Goal: Communication & Community: Ask a question

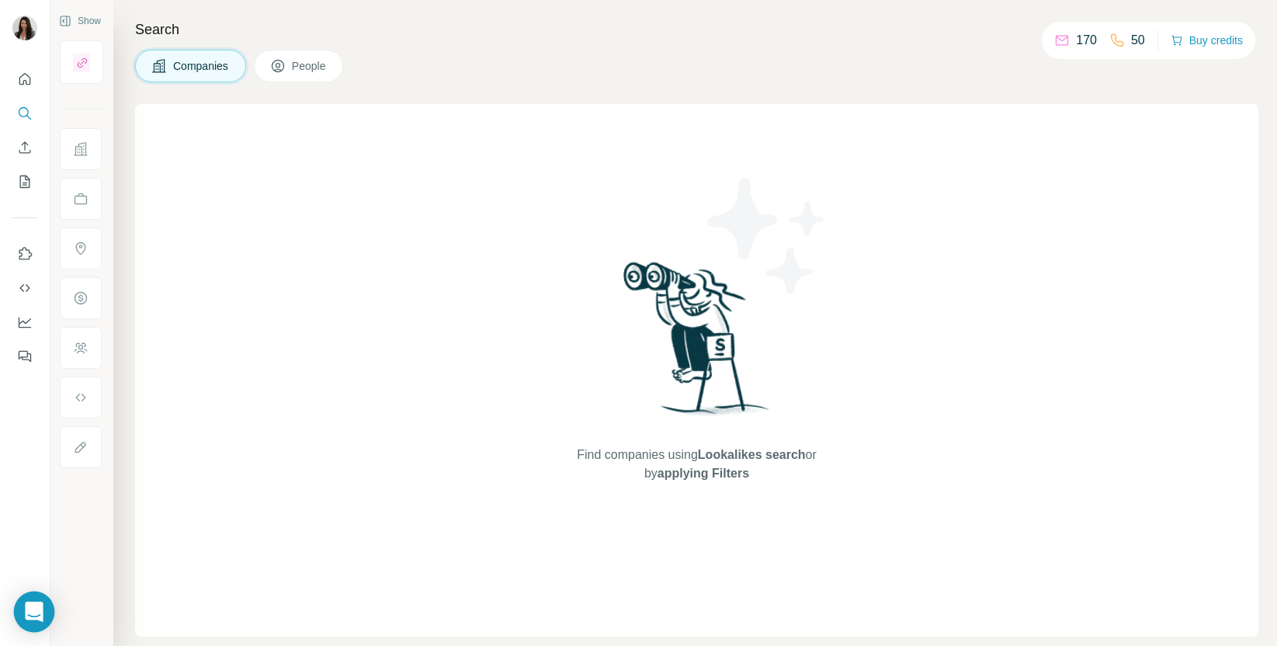
click at [33, 610] on icon "Open Intercom Messenger" at bounding box center [34, 612] width 18 height 20
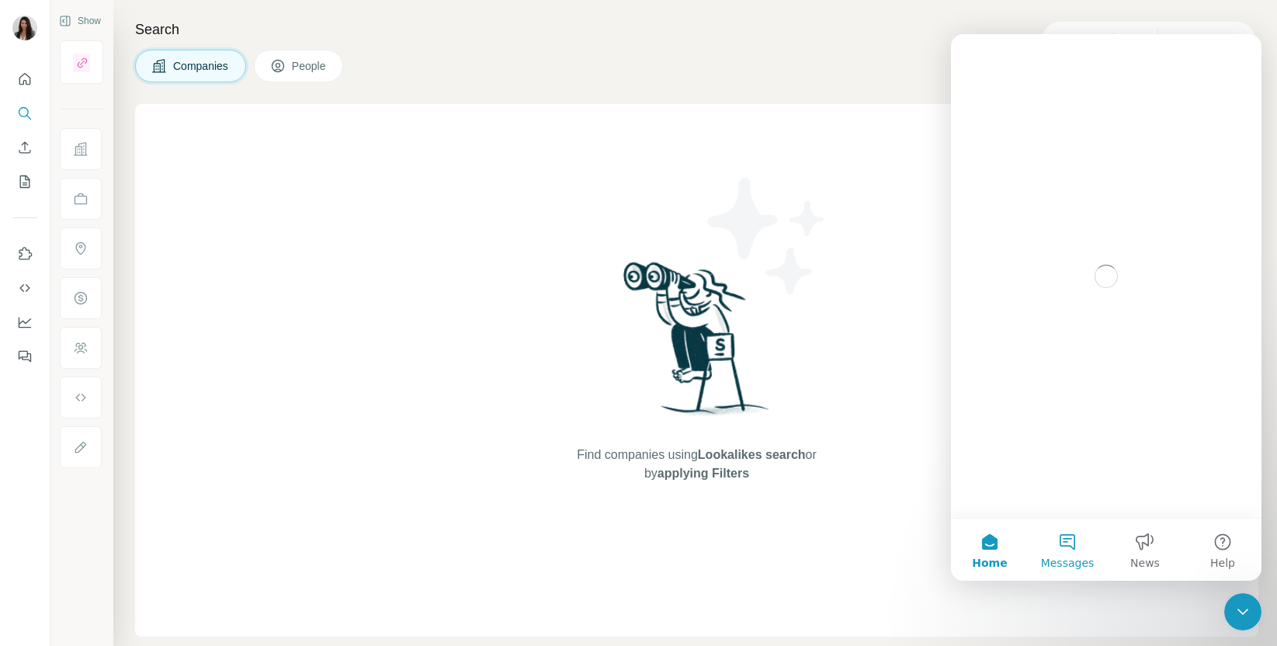
click at [1069, 552] on button "Messages" at bounding box center [1068, 550] width 78 height 62
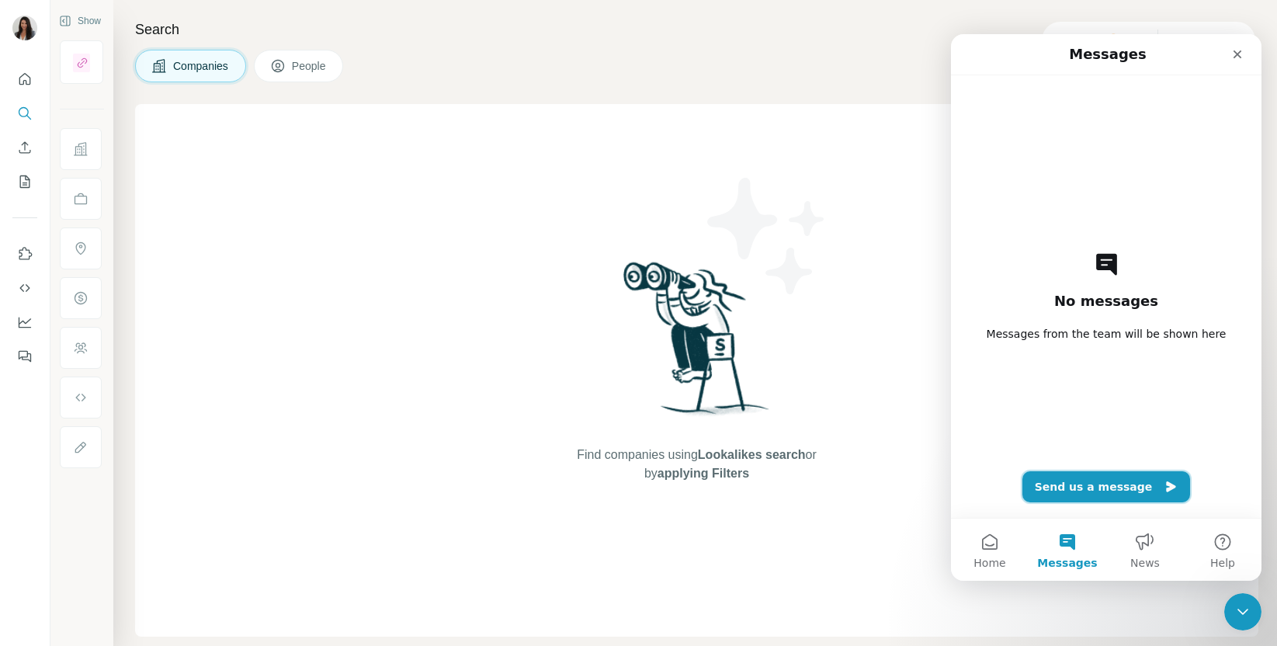
click at [1108, 494] on button "Send us a message" at bounding box center [1107, 486] width 169 height 31
